Goal: Transaction & Acquisition: Purchase product/service

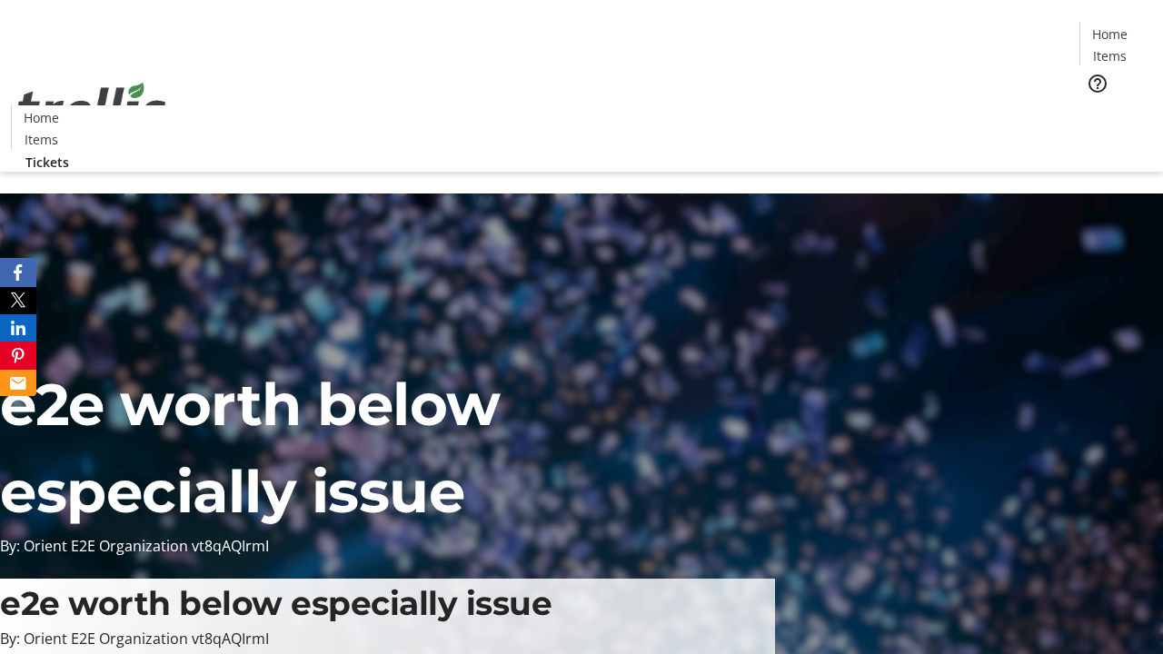
click at [1094, 105] on span "Tickets" at bounding box center [1116, 114] width 44 height 19
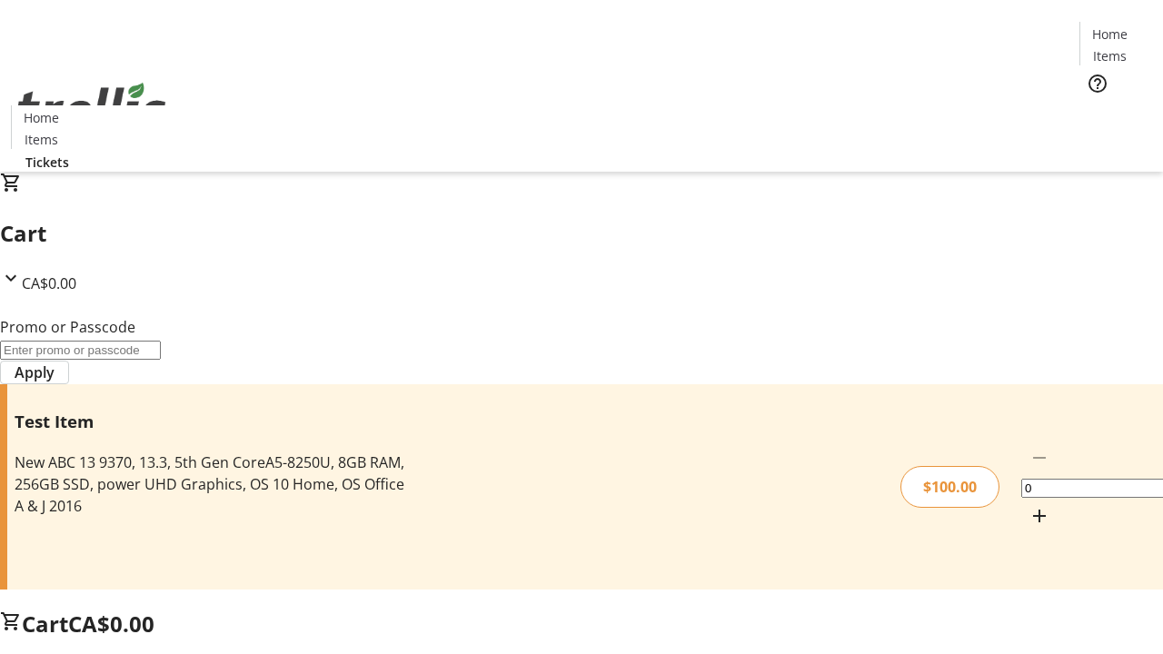
click at [1029, 505] on mat-icon "Increment by one" at bounding box center [1040, 516] width 22 height 22
type input "1"
type input "FLAT"
